Goal: Find specific page/section: Find specific page/section

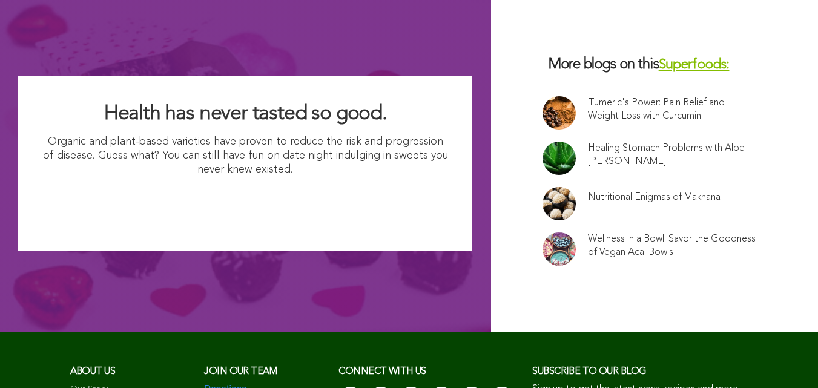
scroll to position [8037, 0]
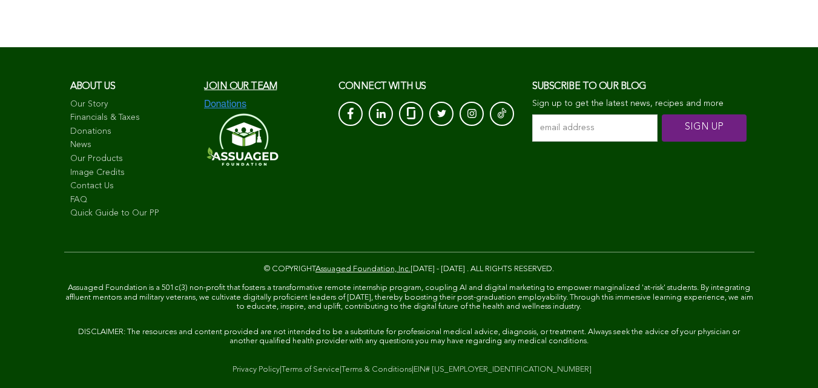
scroll to position [4576, 0]
click at [204, 91] on span "Join our team" at bounding box center [240, 87] width 73 height 10
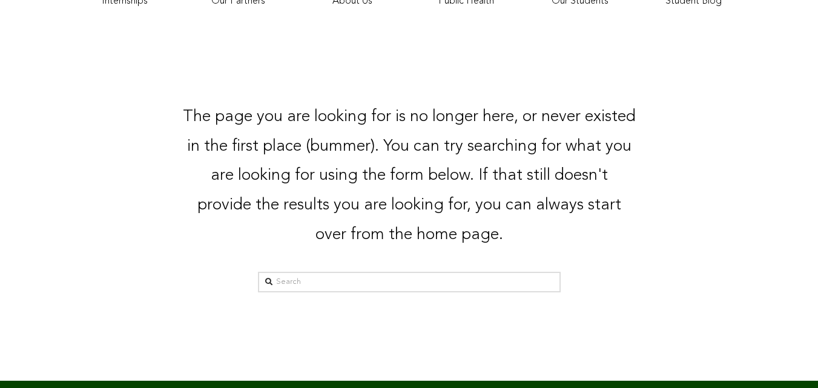
scroll to position [211, 0]
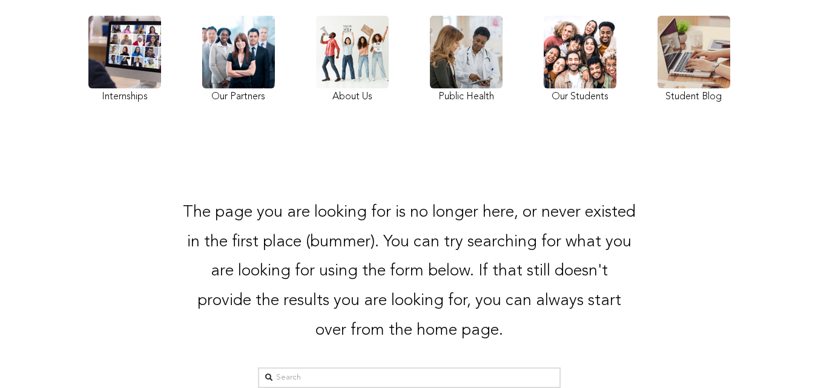
click at [533, 172] on div "The page you are looking for is no longer here, or never existed in the first p…" at bounding box center [409, 300] width 696 height 353
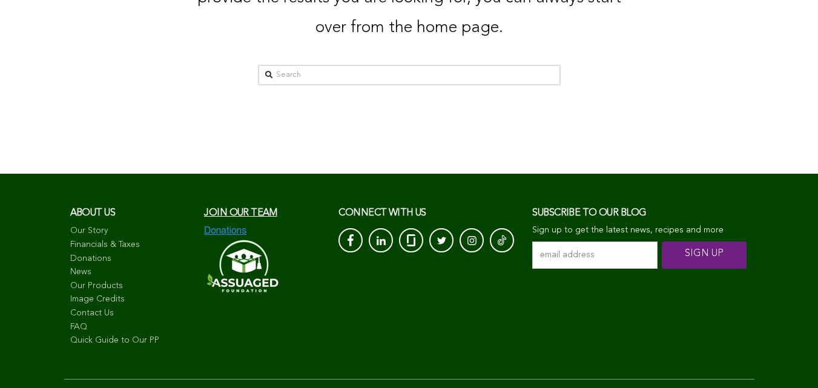
scroll to position [478, 0]
